Goal: Task Accomplishment & Management: Use online tool/utility

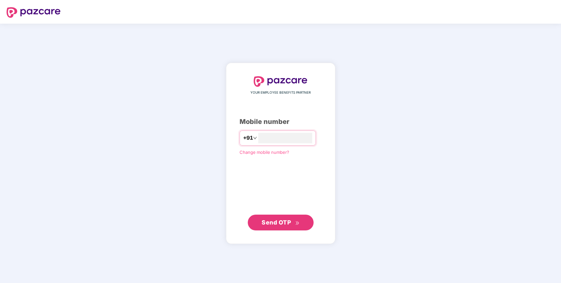
type input "**********"
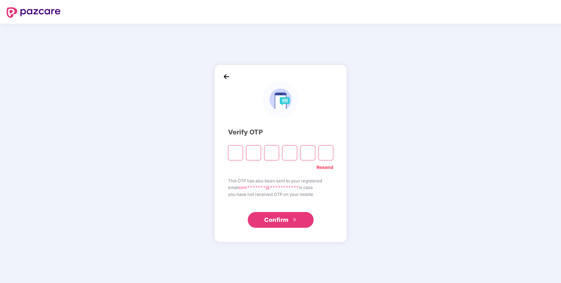
type input "*"
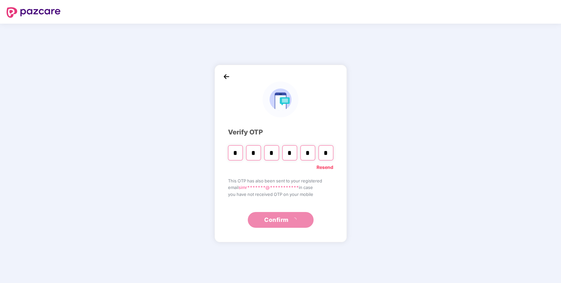
type input "*"
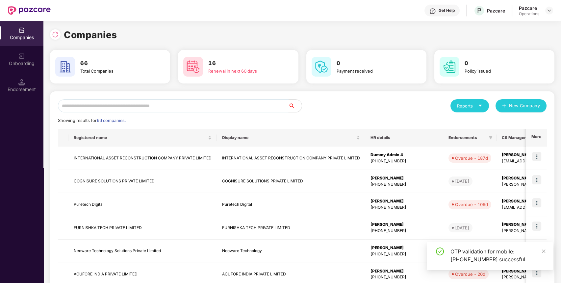
click at [161, 110] on input "text" at bounding box center [173, 105] width 231 height 13
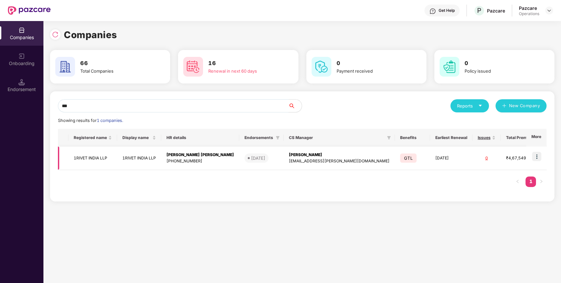
type input "***"
click at [540, 155] on img at bounding box center [536, 156] width 9 height 9
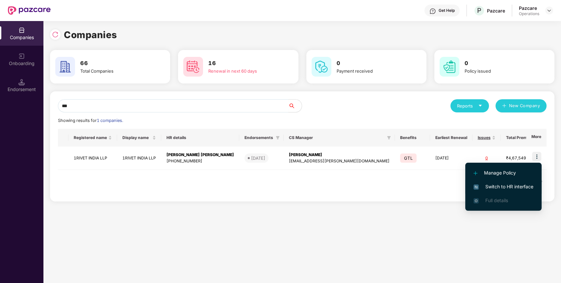
click at [506, 183] on li "Switch to HR interface" at bounding box center [503, 187] width 76 height 14
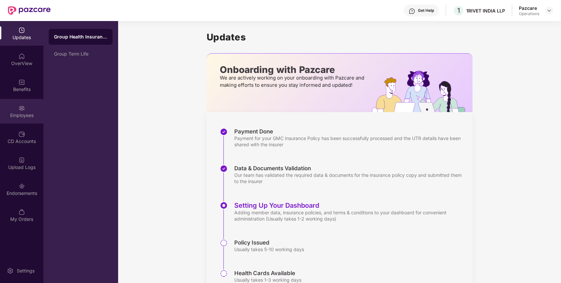
click at [32, 111] on div "Employees" at bounding box center [21, 111] width 43 height 25
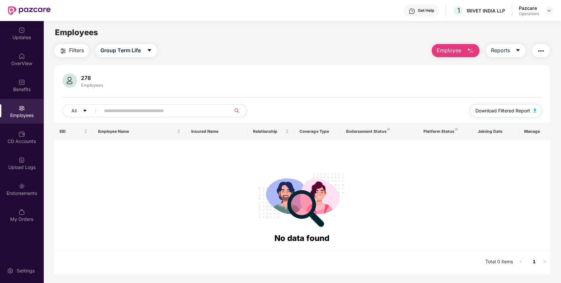
click at [533, 111] on img "button" at bounding box center [534, 111] width 3 height 4
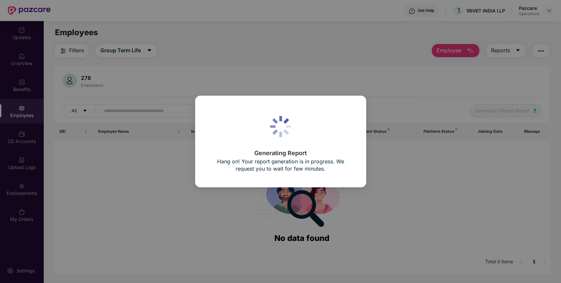
click at [374, 88] on div "Generating Report Hang on! Your report generation is in progress. We request yo…" at bounding box center [280, 141] width 561 height 283
click at [413, 182] on div "Generating Report Hang on! Your report generation is in progress. We request yo…" at bounding box center [280, 141] width 561 height 283
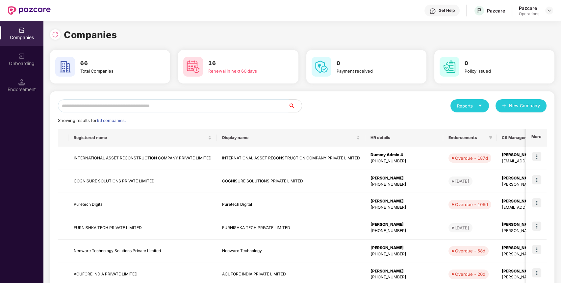
click at [233, 105] on input "text" at bounding box center [173, 105] width 231 height 13
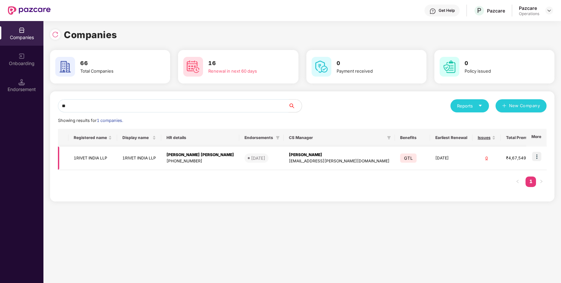
type input "**"
click at [537, 156] on img at bounding box center [536, 156] width 9 height 9
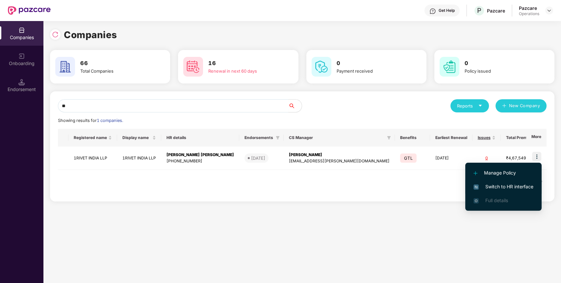
click at [494, 186] on span "Switch to HR interface" at bounding box center [503, 186] width 60 height 7
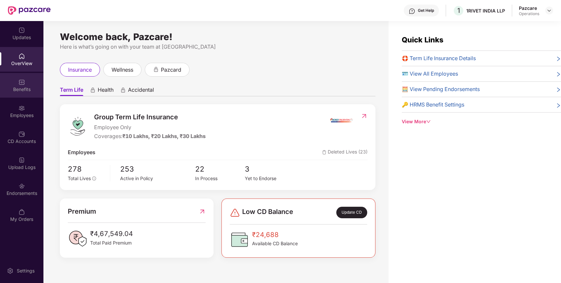
click at [28, 86] on div "Benefits" at bounding box center [21, 89] width 43 height 7
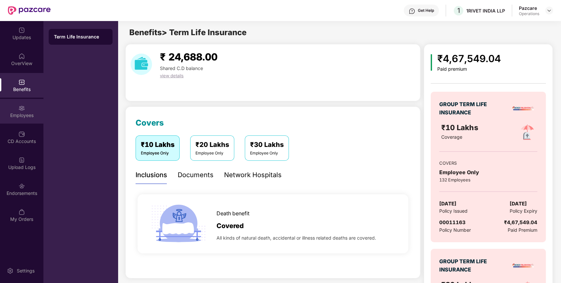
click at [27, 115] on div "Employees" at bounding box center [21, 115] width 43 height 7
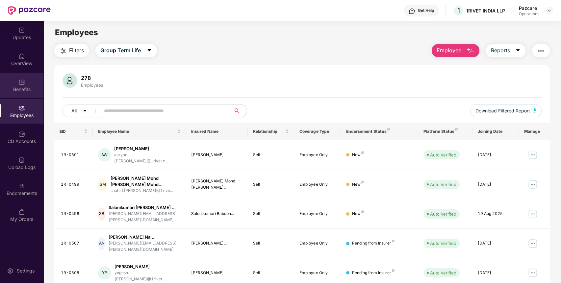
click at [33, 92] on div "Benefits" at bounding box center [21, 89] width 43 height 7
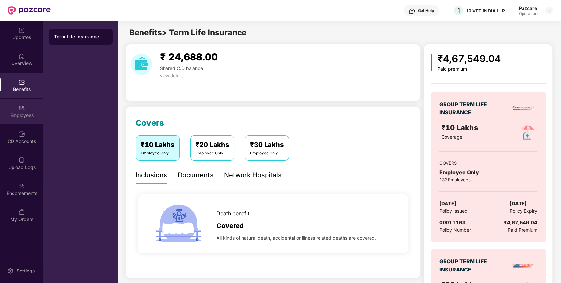
click at [23, 112] on div "Employees" at bounding box center [21, 115] width 43 height 7
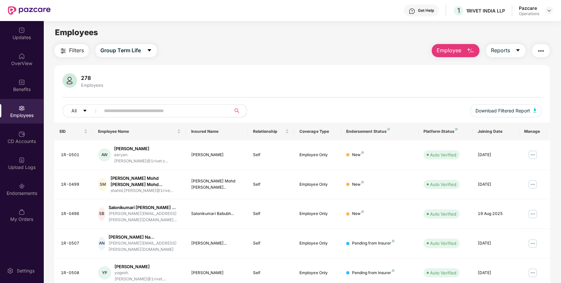
click at [547, 45] on button "button" at bounding box center [541, 50] width 18 height 13
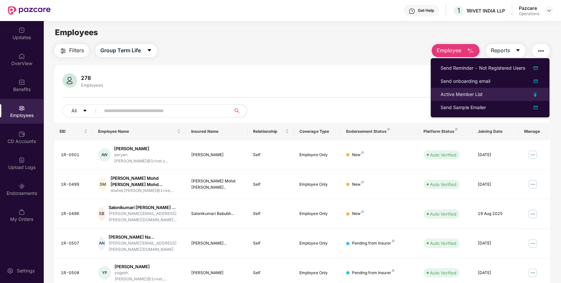
click at [482, 94] on div "Active Member List" at bounding box center [461, 94] width 42 height 7
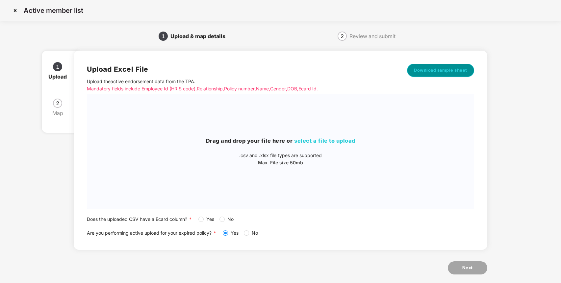
click at [445, 66] on button "Download sample sheet" at bounding box center [440, 70] width 67 height 13
click at [205, 218] on span "Yes" at bounding box center [210, 219] width 13 height 7
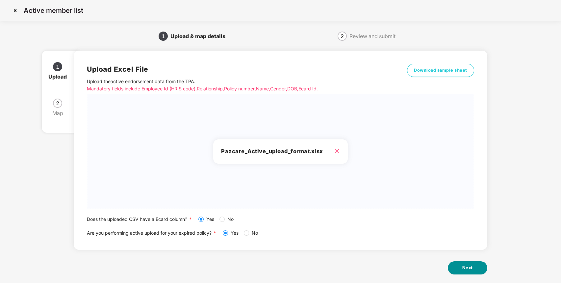
click at [474, 266] on button "Next" at bounding box center [467, 267] width 39 height 13
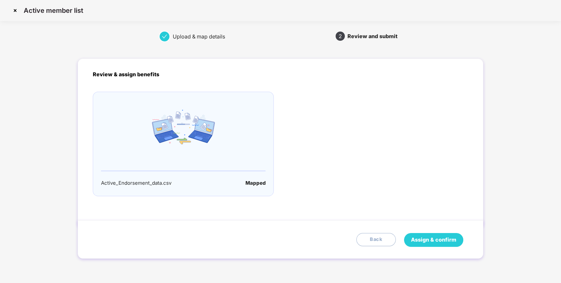
click at [429, 242] on span "Assign & confirm" at bounding box center [433, 240] width 45 height 8
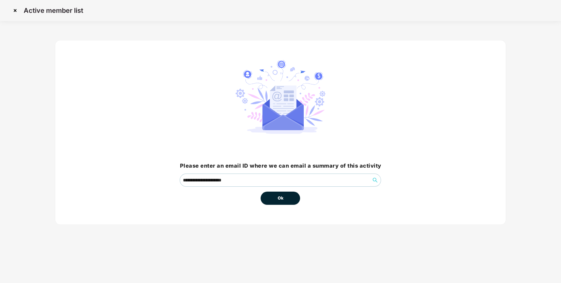
click at [281, 200] on span "Ok" at bounding box center [280, 198] width 6 height 7
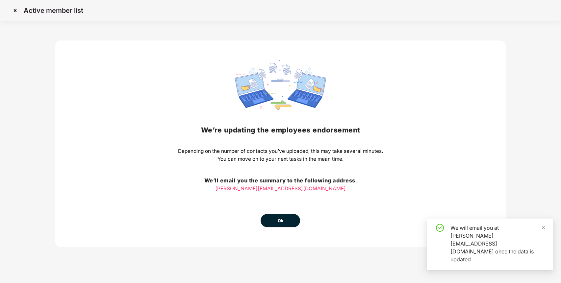
click at [276, 216] on button "Ok" at bounding box center [279, 220] width 39 height 13
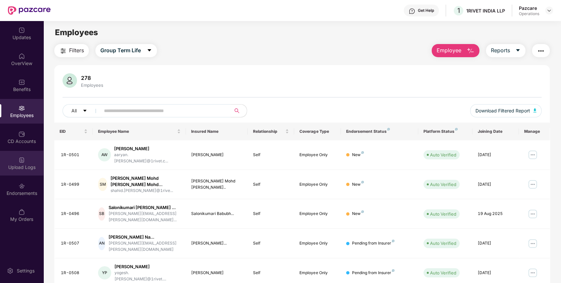
click at [21, 157] on img at bounding box center [21, 160] width 7 height 7
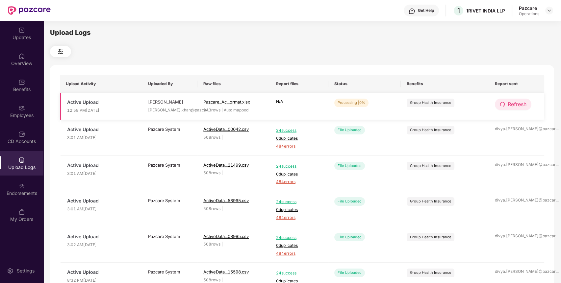
click at [511, 100] on button "Refresh" at bounding box center [513, 105] width 37 height 12
click at [518, 100] on span "Refresh" at bounding box center [516, 104] width 19 height 8
click at [513, 100] on span "Refresh" at bounding box center [516, 104] width 19 height 8
click at [513, 100] on span "Refresh" at bounding box center [517, 104] width 19 height 8
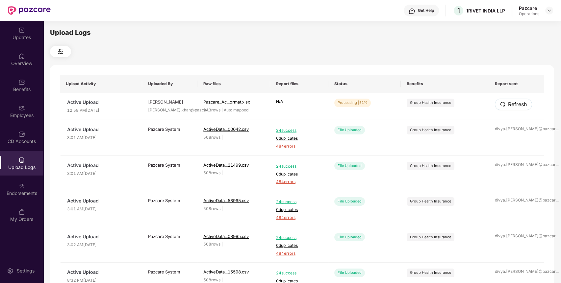
click at [513, 100] on span "Refresh" at bounding box center [517, 104] width 19 height 8
click at [508, 103] on span "Refresh" at bounding box center [516, 104] width 19 height 8
click at [508, 103] on span "Refresh" at bounding box center [517, 104] width 19 height 8
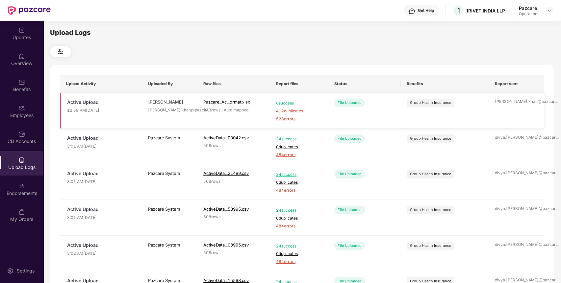
click at [293, 111] on span "412 duplicates" at bounding box center [299, 111] width 46 height 6
click at [289, 119] on span "523 errors" at bounding box center [299, 119] width 46 height 6
click at [33, 61] on div "OverView" at bounding box center [21, 63] width 43 height 7
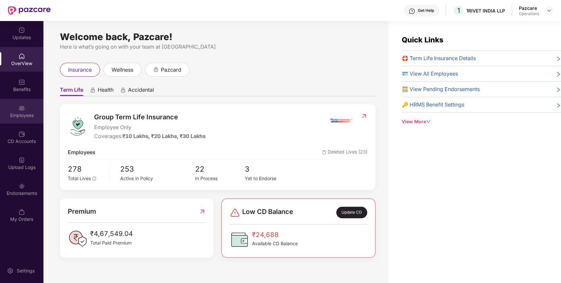
click at [29, 115] on div "Employees" at bounding box center [21, 115] width 43 height 7
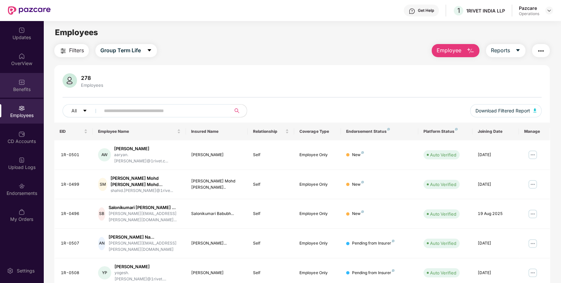
click at [22, 89] on div "Benefits" at bounding box center [21, 89] width 43 height 7
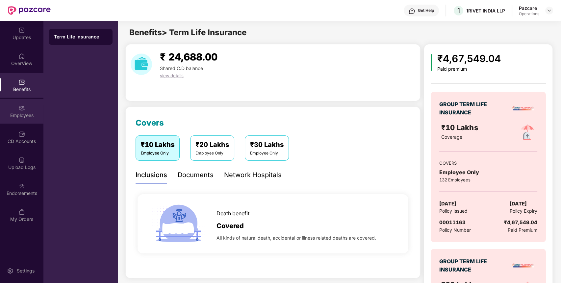
click at [17, 116] on div "Employees" at bounding box center [21, 115] width 43 height 7
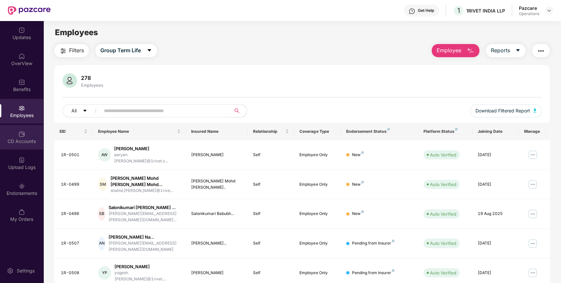
click at [27, 136] on div "CD Accounts" at bounding box center [21, 137] width 43 height 25
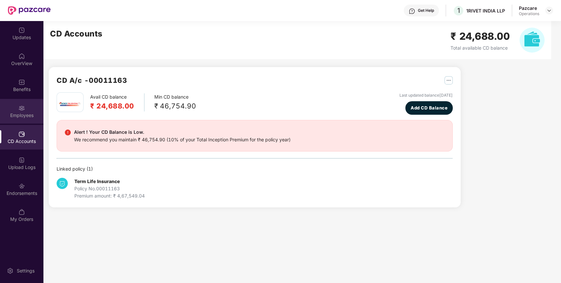
click at [15, 107] on div "Employees" at bounding box center [21, 111] width 43 height 25
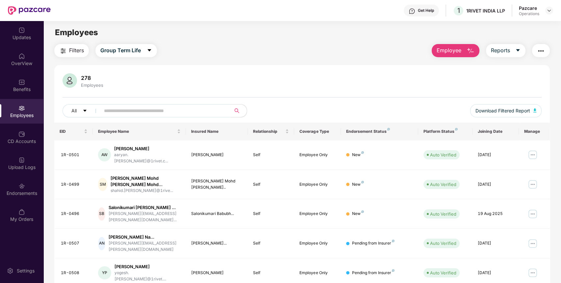
click at [543, 51] on img "button" at bounding box center [541, 51] width 8 height 8
click at [547, 12] on img at bounding box center [548, 10] width 5 height 5
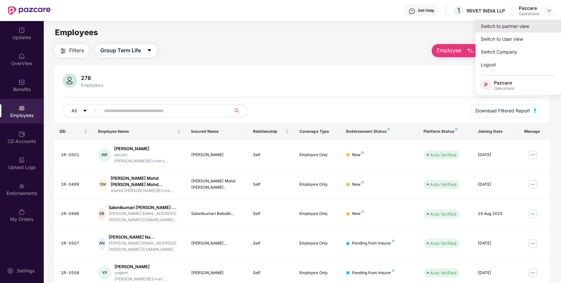
click at [526, 27] on div "Switch to partner view" at bounding box center [518, 26] width 86 height 13
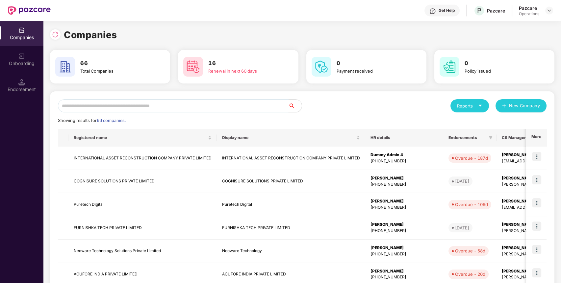
click at [238, 108] on input "text" at bounding box center [173, 105] width 231 height 13
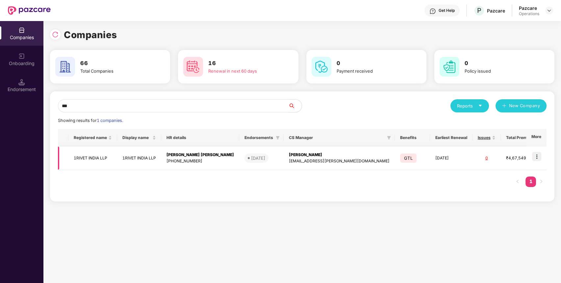
type input "***"
click at [99, 157] on td "1RIVET INDIA LLP" at bounding box center [92, 158] width 49 height 23
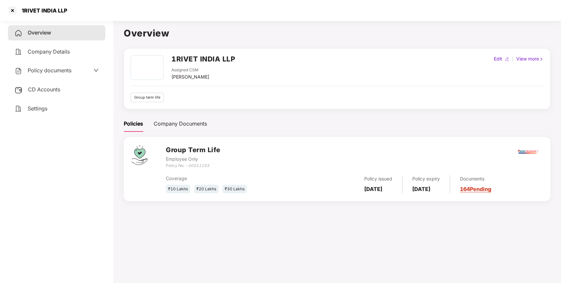
click at [40, 45] on div "Company Details" at bounding box center [56, 51] width 97 height 15
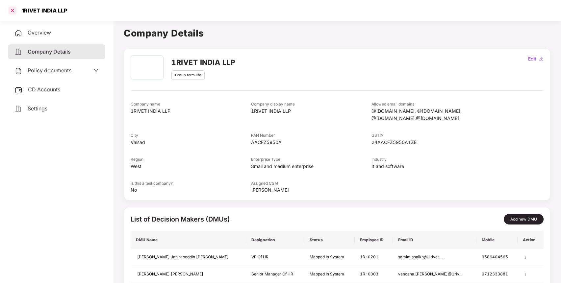
click at [13, 9] on div at bounding box center [12, 10] width 11 height 11
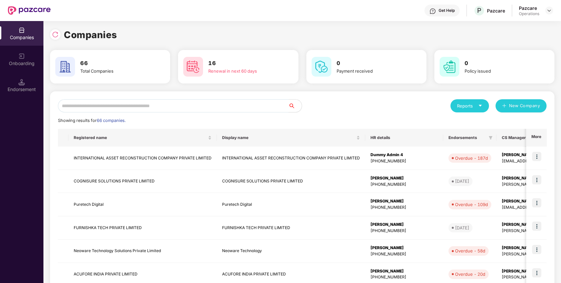
click at [201, 106] on input "text" at bounding box center [173, 105] width 231 height 13
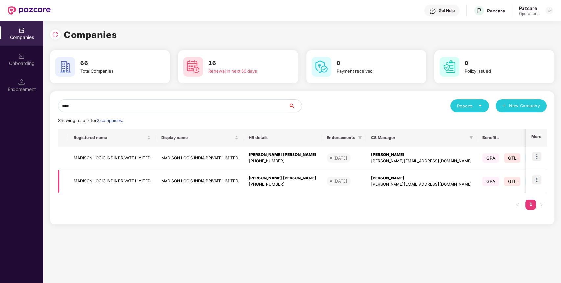
type input "****"
click at [132, 182] on td "MADISON LOGIC INDIA PRIVATE LIMITED" at bounding box center [111, 181] width 87 height 23
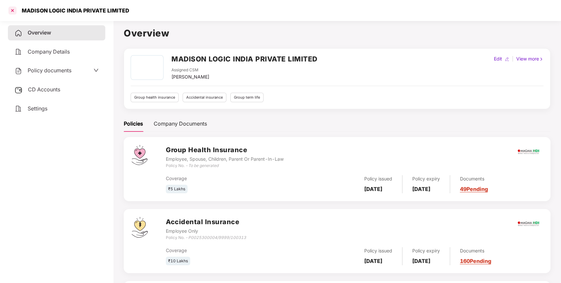
click at [14, 7] on div at bounding box center [12, 10] width 11 height 11
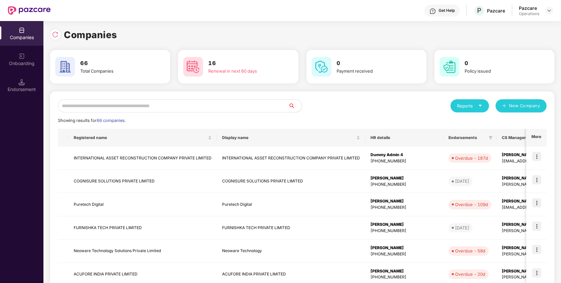
click at [236, 110] on input "text" at bounding box center [173, 105] width 231 height 13
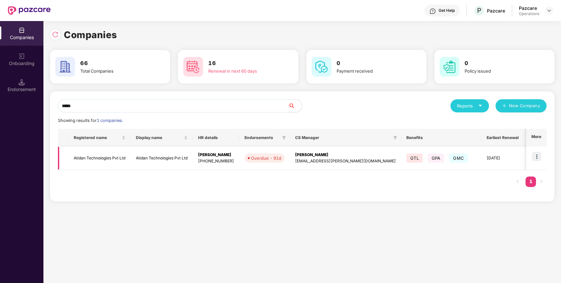
type input "*****"
click at [538, 159] on img at bounding box center [536, 156] width 9 height 9
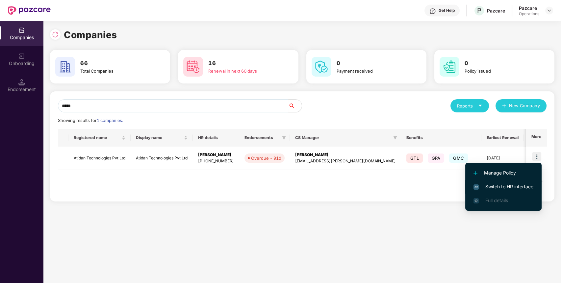
click at [518, 188] on span "Switch to HR interface" at bounding box center [503, 186] width 60 height 7
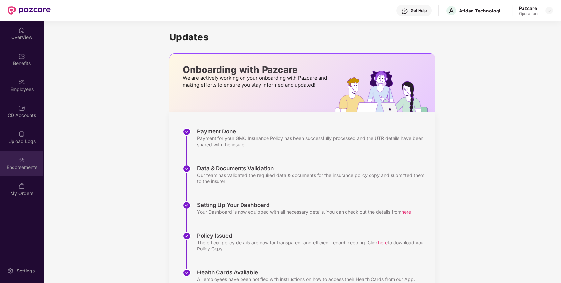
click at [28, 158] on div "Endorsements" at bounding box center [21, 163] width 43 height 25
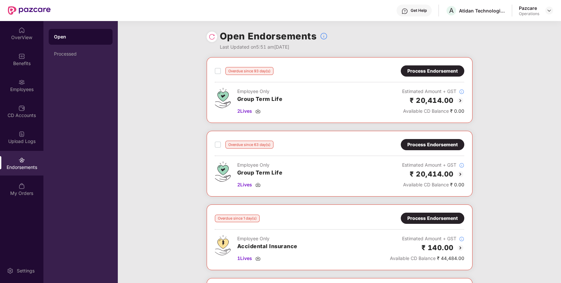
click at [429, 71] on div "Process Endorsement" at bounding box center [432, 70] width 50 height 7
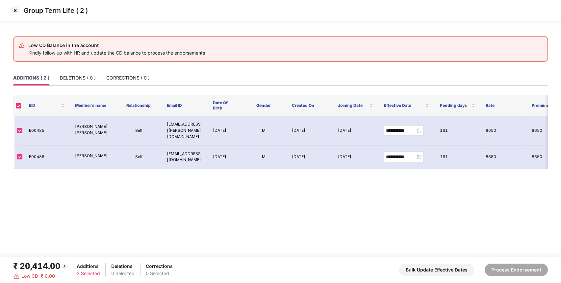
click at [16, 9] on img at bounding box center [15, 10] width 11 height 11
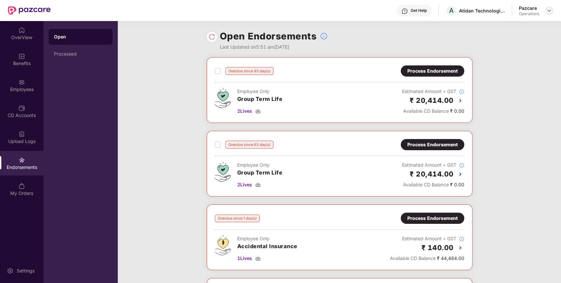
click at [547, 9] on img at bounding box center [548, 10] width 5 height 5
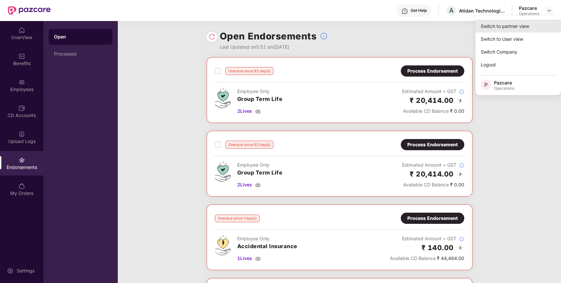
click at [517, 29] on div "Switch to partner view" at bounding box center [518, 26] width 86 height 13
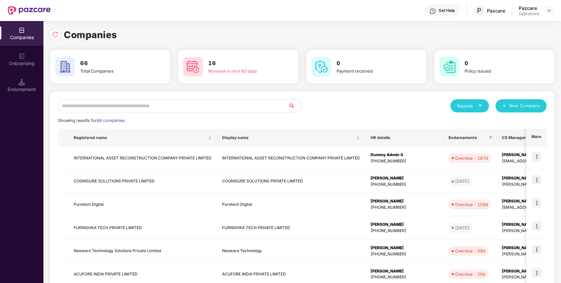
click at [226, 109] on input "text" at bounding box center [173, 105] width 231 height 13
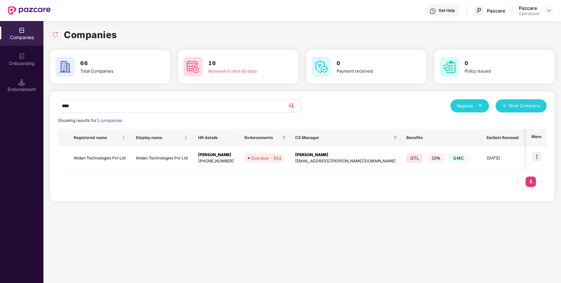
type input "****"
click at [542, 155] on td at bounding box center [536, 158] width 20 height 23
click at [539, 152] on img at bounding box center [536, 156] width 9 height 9
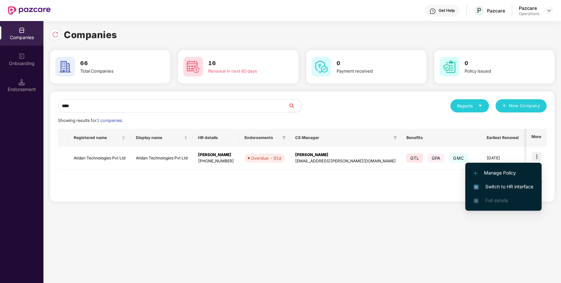
click at [518, 189] on span "Switch to HR interface" at bounding box center [503, 186] width 60 height 7
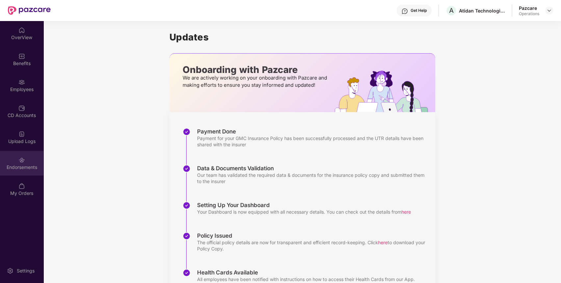
click at [11, 167] on div "Endorsements" at bounding box center [21, 167] width 43 height 7
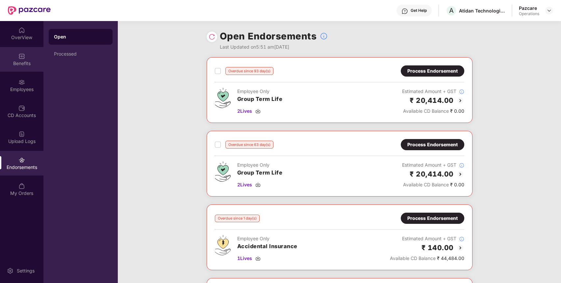
click at [16, 65] on div "Benefits" at bounding box center [21, 63] width 43 height 7
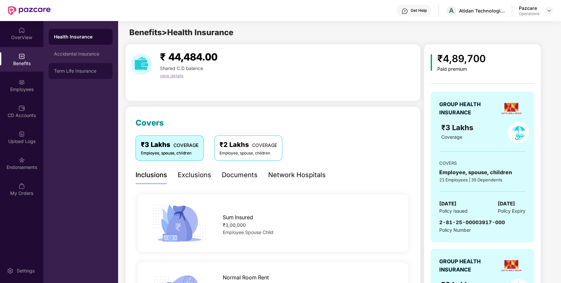
click at [79, 68] on div "Term Life Insurance" at bounding box center [81, 71] width 64 height 16
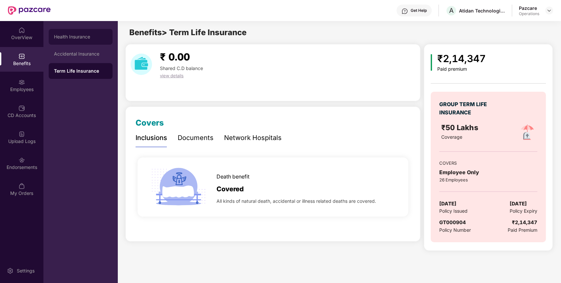
click at [74, 38] on div "Health Insurance" at bounding box center [80, 36] width 53 height 5
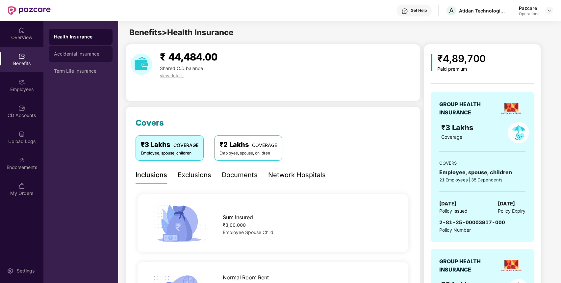
click at [99, 55] on div "Accidental Insurance" at bounding box center [80, 53] width 53 height 5
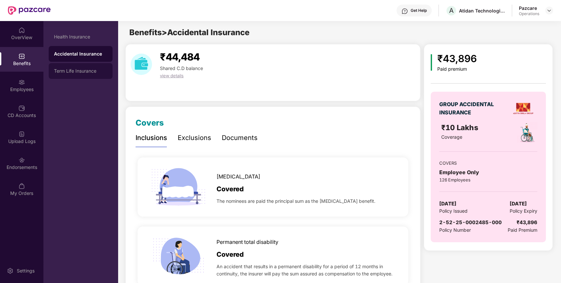
click at [96, 74] on div "Term Life Insurance" at bounding box center [81, 71] width 64 height 16
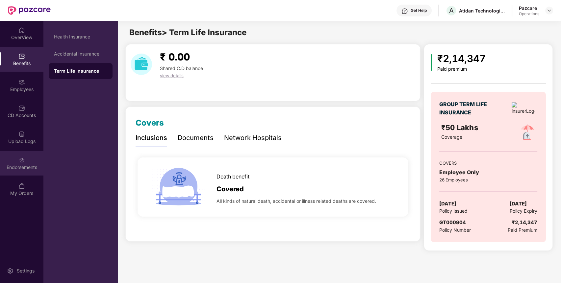
click at [20, 153] on div "Endorsements" at bounding box center [21, 163] width 43 height 25
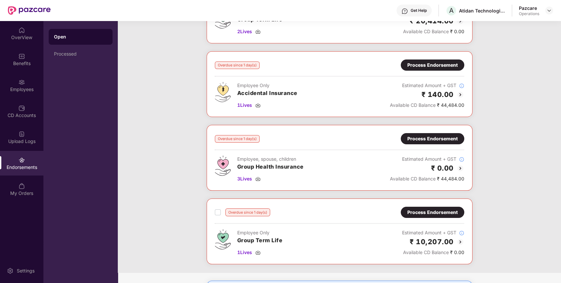
scroll to position [153, 0]
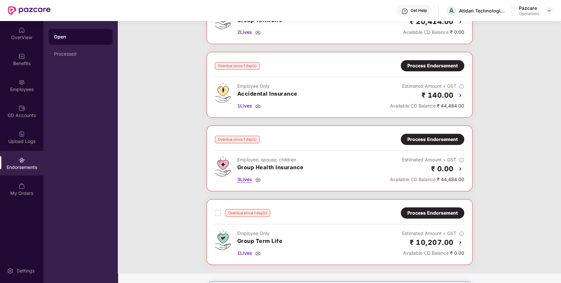
click at [246, 178] on span "3 Lives" at bounding box center [244, 179] width 15 height 7
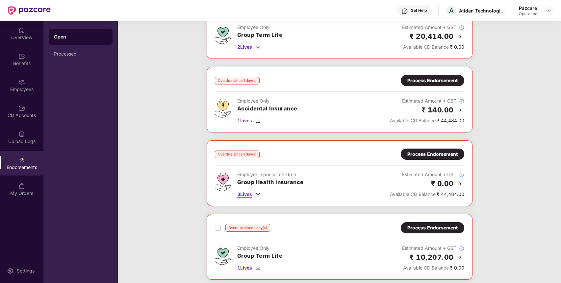
scroll to position [137, 0]
click at [244, 120] on span "1 Lives" at bounding box center [244, 120] width 15 height 7
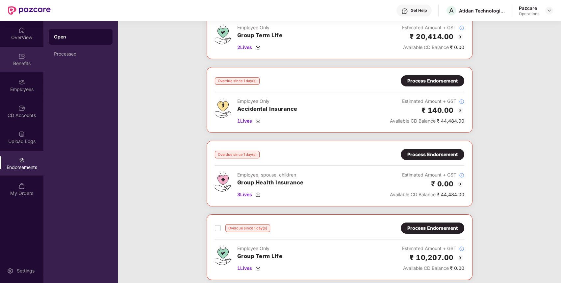
click at [10, 61] on div "Benefits" at bounding box center [21, 63] width 43 height 7
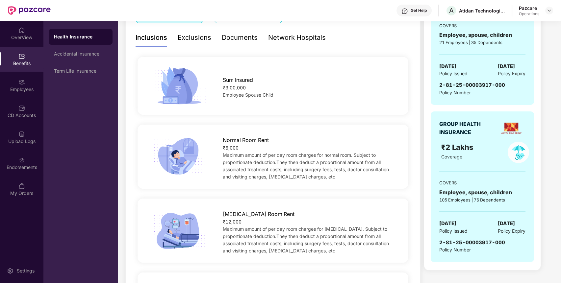
click at [458, 240] on span "2-81-25-00003917-000" at bounding box center [472, 242] width 66 height 6
copy span "2-81-25-00003917-000"
click at [458, 240] on span "2-81-25-00003917-000" at bounding box center [472, 242] width 66 height 6
click at [86, 53] on div "Accidental Insurance" at bounding box center [80, 53] width 53 height 5
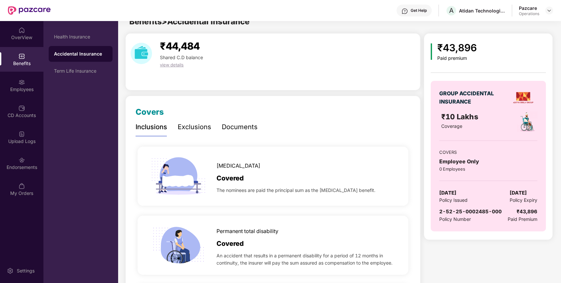
scroll to position [0, 0]
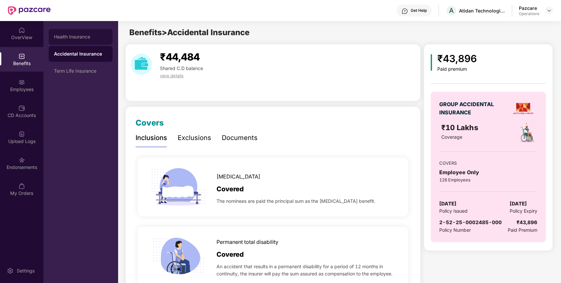
click at [85, 38] on div "Health Insurance" at bounding box center [80, 36] width 53 height 5
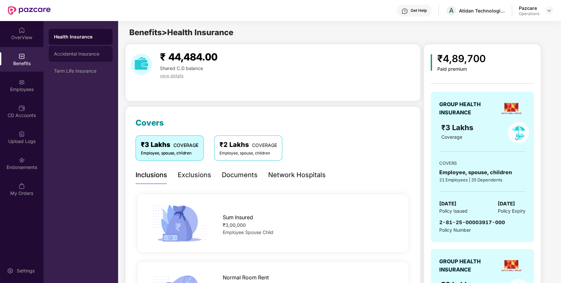
click at [90, 56] on div "Accidental Insurance" at bounding box center [80, 53] width 53 height 5
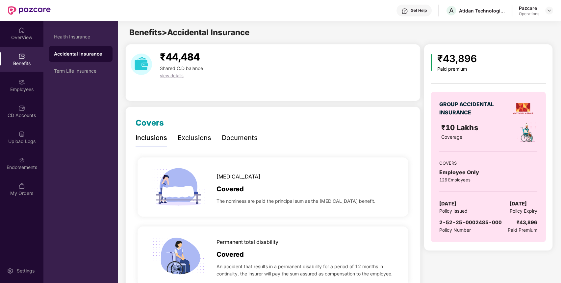
click at [466, 224] on span "2-52-25-0002485-000" at bounding box center [470, 222] width 62 height 6
copy span "2-52-25-0002485-000"
click at [32, 168] on div "Endorsements" at bounding box center [21, 167] width 43 height 7
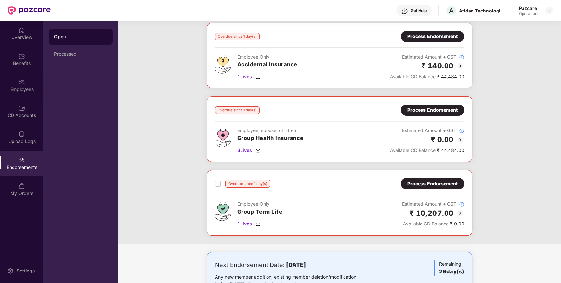
scroll to position [207, 0]
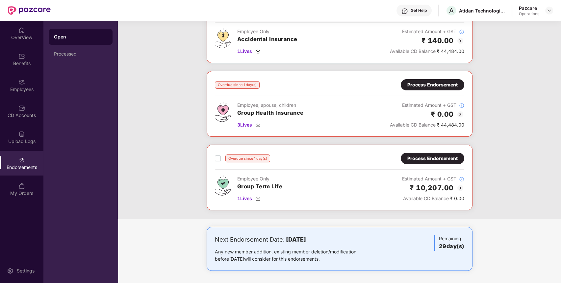
click at [447, 86] on div "Process Endorsement" at bounding box center [432, 84] width 50 height 7
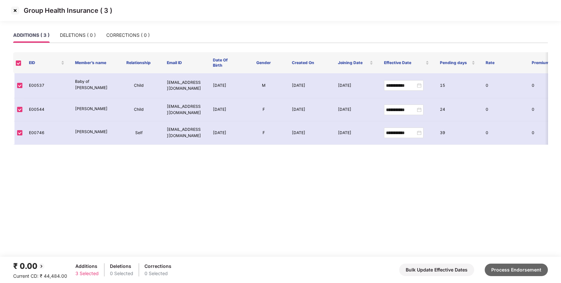
click at [508, 266] on button "Process Endorsement" at bounding box center [515, 270] width 63 height 12
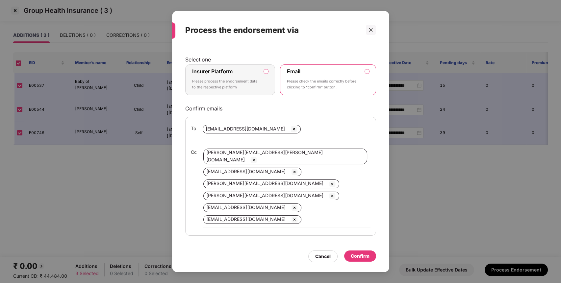
click at [260, 89] on label "Insurer Platform Please process the endorsement data to the respective platform" at bounding box center [230, 79] width 90 height 31
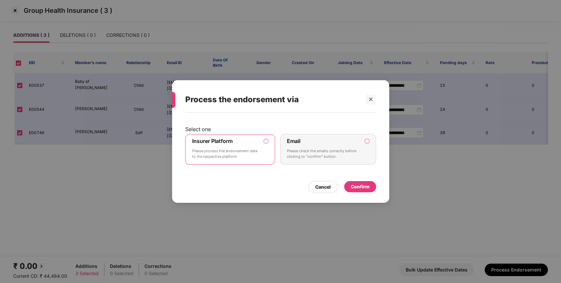
click at [371, 186] on div "Confirm" at bounding box center [360, 186] width 32 height 11
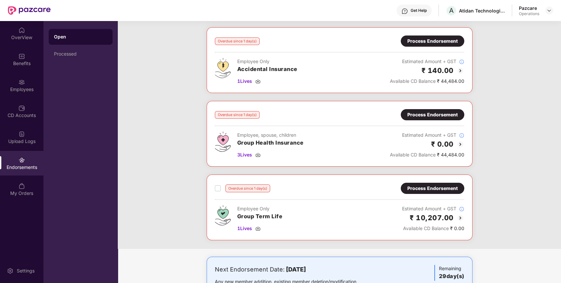
scroll to position [176, 0]
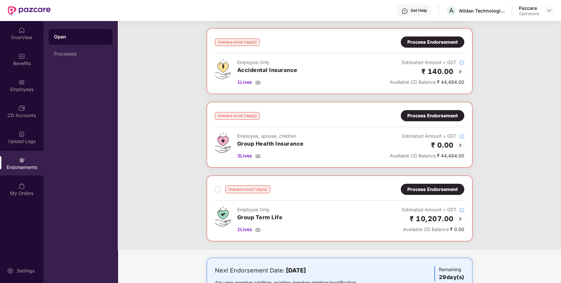
click at [435, 43] on div "Process Endorsement" at bounding box center [432, 41] width 50 height 7
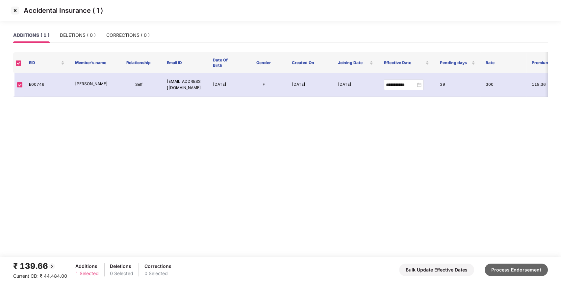
click at [535, 265] on button "Process Endorsement" at bounding box center [515, 270] width 63 height 12
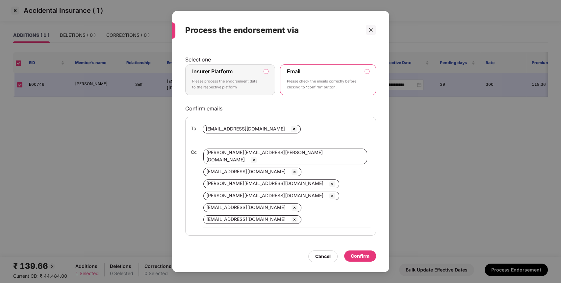
click at [253, 85] on p "Please process the endorsement data to the respective platform" at bounding box center [225, 85] width 67 height 12
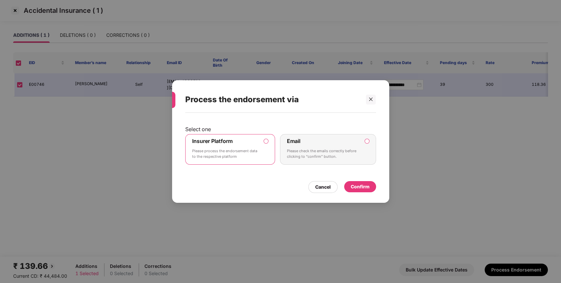
click at [354, 183] on div "Confirm" at bounding box center [360, 186] width 19 height 7
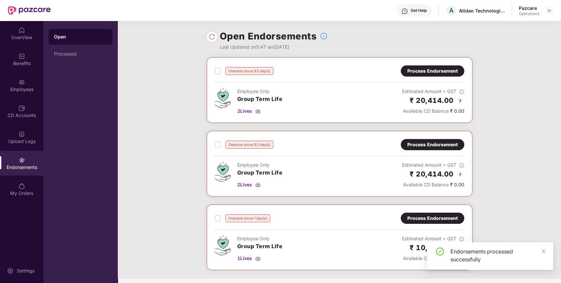
click at [211, 40] on div at bounding box center [212, 37] width 11 height 11
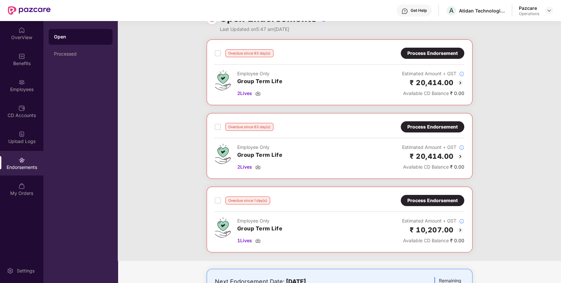
scroll to position [0, 0]
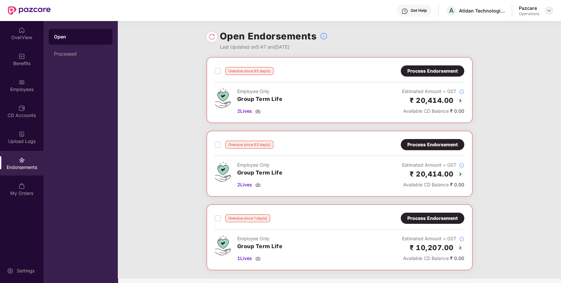
click at [549, 10] on img at bounding box center [548, 10] width 5 height 5
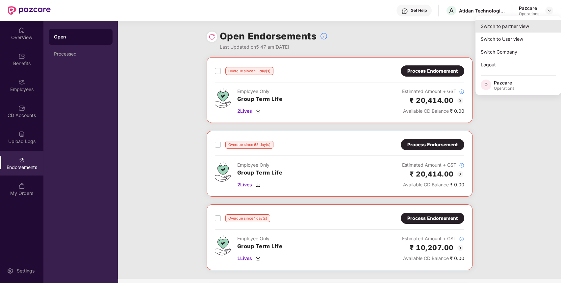
click at [536, 26] on div "Switch to partner view" at bounding box center [518, 26] width 86 height 13
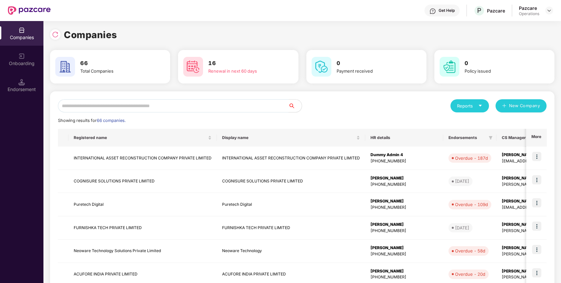
click at [278, 108] on input "text" at bounding box center [173, 105] width 231 height 13
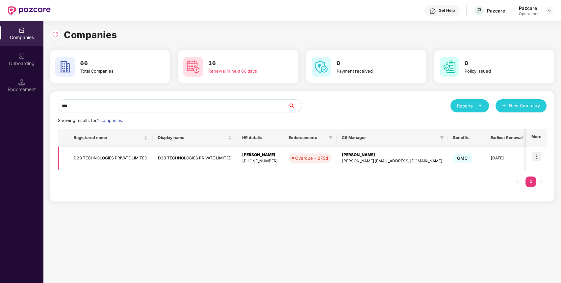
type input "***"
click at [535, 156] on img at bounding box center [536, 156] width 9 height 9
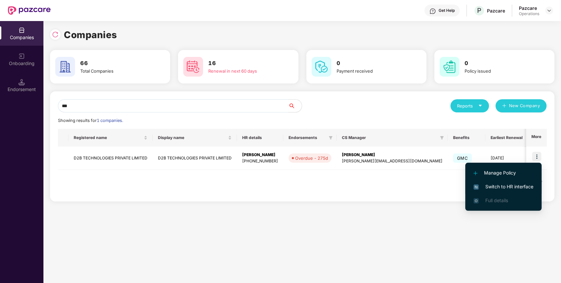
click at [518, 183] on span "Switch to HR interface" at bounding box center [503, 186] width 60 height 7
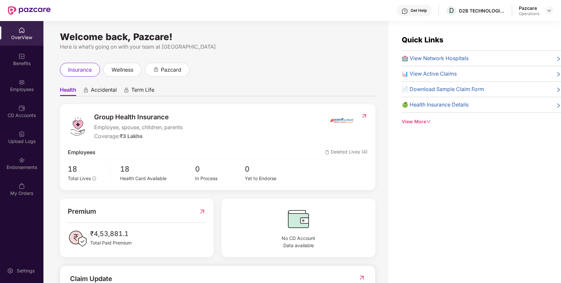
click at [30, 171] on div "Endorsements" at bounding box center [21, 163] width 43 height 25
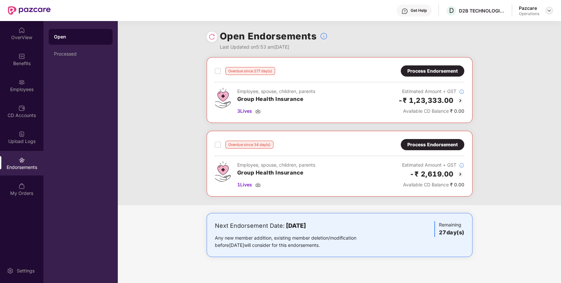
click at [547, 9] on img at bounding box center [548, 10] width 5 height 5
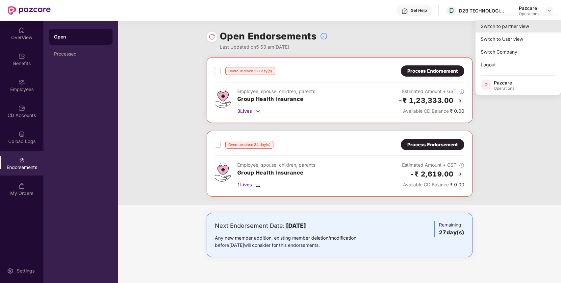
click at [532, 24] on div "Switch to partner view" at bounding box center [518, 26] width 86 height 13
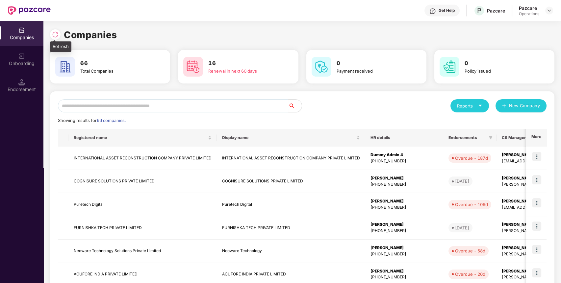
click at [58, 35] on img at bounding box center [55, 34] width 7 height 7
click at [126, 103] on input "text" at bounding box center [173, 105] width 231 height 13
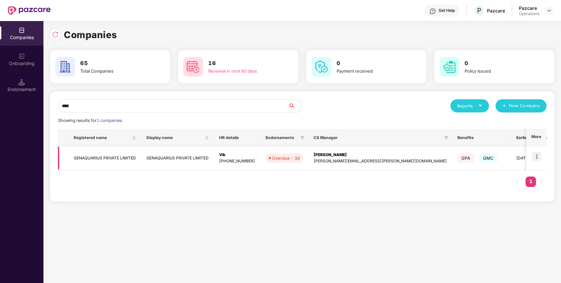
type input "****"
click at [536, 156] on img at bounding box center [536, 156] width 9 height 9
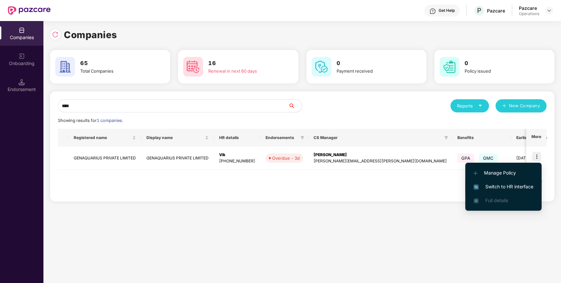
click at [516, 186] on span "Switch to HR interface" at bounding box center [503, 186] width 60 height 7
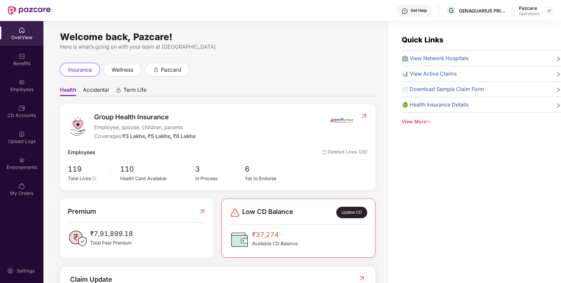
click at [28, 167] on div "Endorsements" at bounding box center [21, 167] width 43 height 7
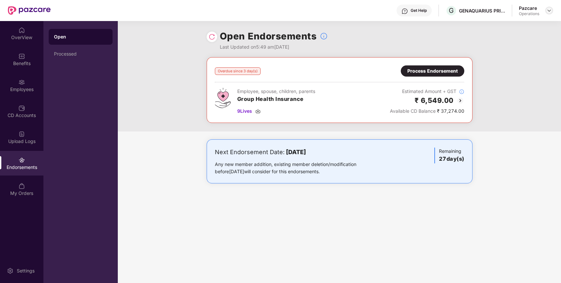
click at [548, 10] on img at bounding box center [548, 10] width 5 height 5
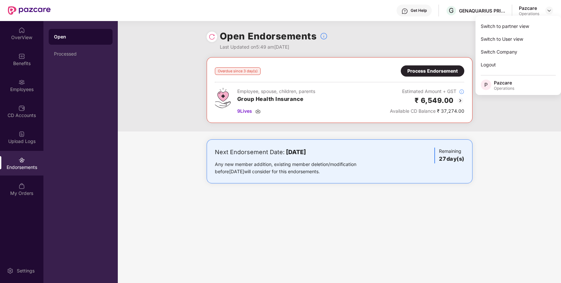
click at [413, 26] on div "Open Endorsements Last Updated on 5:49 am[DATE]" at bounding box center [340, 39] width 266 height 36
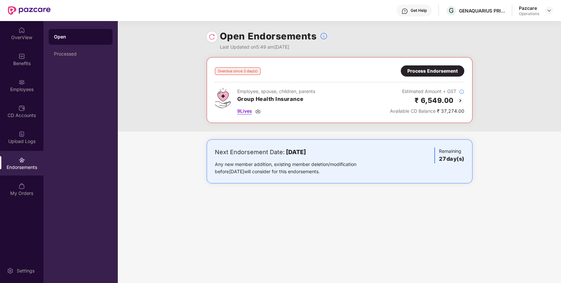
click at [249, 112] on span "9 Lives" at bounding box center [244, 111] width 15 height 7
click at [23, 56] on img at bounding box center [21, 56] width 7 height 7
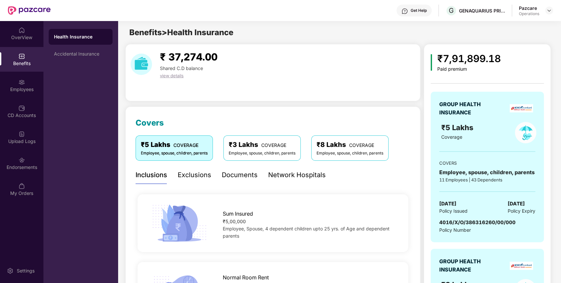
click at [463, 217] on div "GROUP HEALTH INSURANCE ₹5 Lakhs Coverage COVERS Employee, spouse, children, par…" at bounding box center [486, 167] width 113 height 151
copy span "4016/X/O/386316260/00/000"
click at [463, 217] on div "GROUP HEALTH INSURANCE ₹5 Lakhs Coverage COVERS Employee, spouse, children, par…" at bounding box center [486, 167] width 113 height 151
click at [492, 10] on div "GENAQUARIUS PRIVATE LIMITED" at bounding box center [482, 11] width 46 height 6
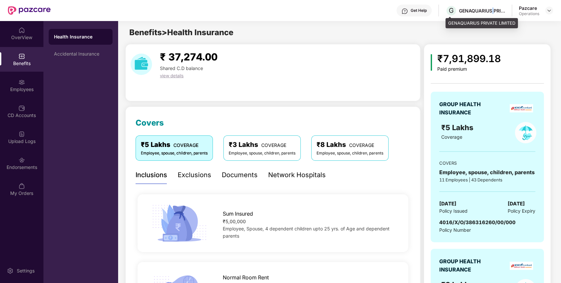
click at [492, 10] on div "GENAQUARIUS PRIVATE LIMITED" at bounding box center [482, 11] width 46 height 6
copy div "GENAQUARIUS PRIVATE LIMITED"
click at [488, 220] on span "4016/X/O/386316260/00/000" at bounding box center [477, 222] width 76 height 6
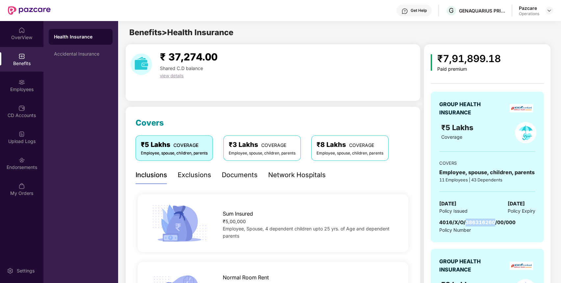
click at [488, 220] on span "4016/X/O/386316260/00/000" at bounding box center [477, 222] width 76 height 6
copy span "4016/X/O/386316260/00/000"
click at [26, 87] on div "Employees" at bounding box center [21, 89] width 43 height 7
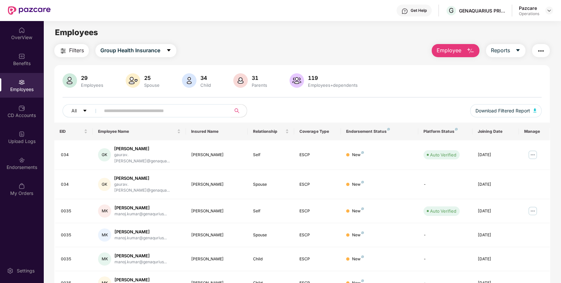
click at [194, 108] on input "text" at bounding box center [163, 111] width 118 height 10
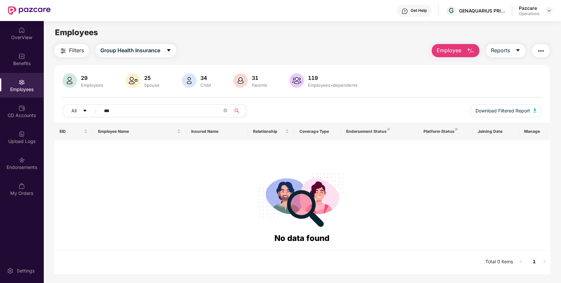
click at [194, 108] on input "***" at bounding box center [163, 111] width 118 height 10
type input "*"
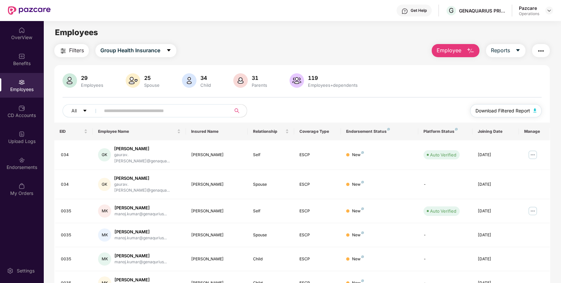
click at [510, 110] on span "Download Filtered Report" at bounding box center [502, 110] width 55 height 7
